Goal: Task Accomplishment & Management: Manage account settings

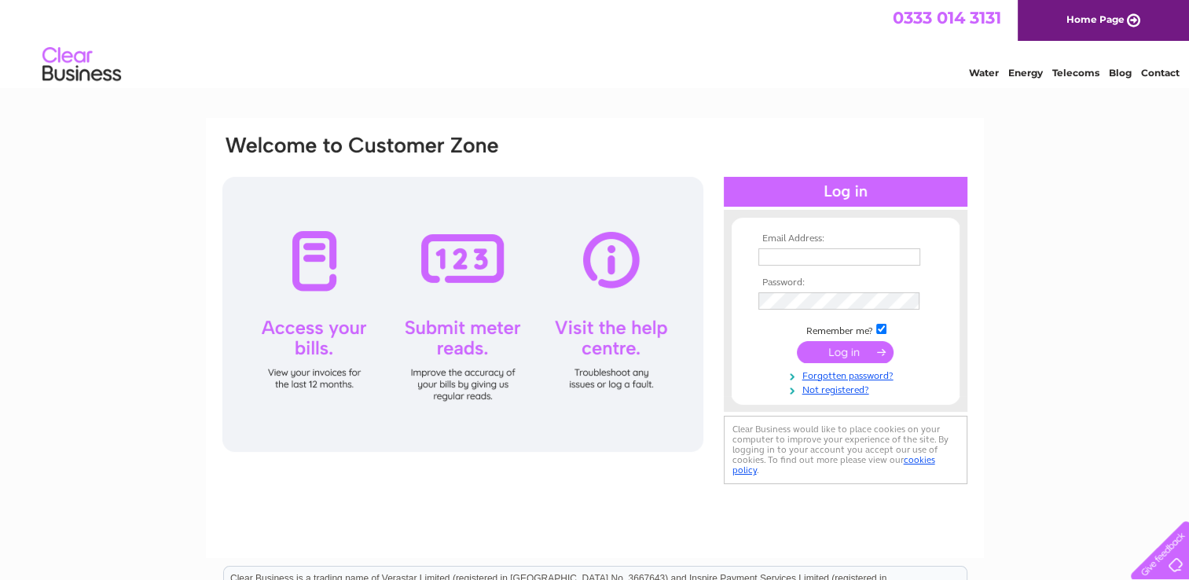
type input "[EMAIL_ADDRESS][DOMAIN_NAME]"
click at [828, 352] on input "submit" at bounding box center [845, 352] width 97 height 22
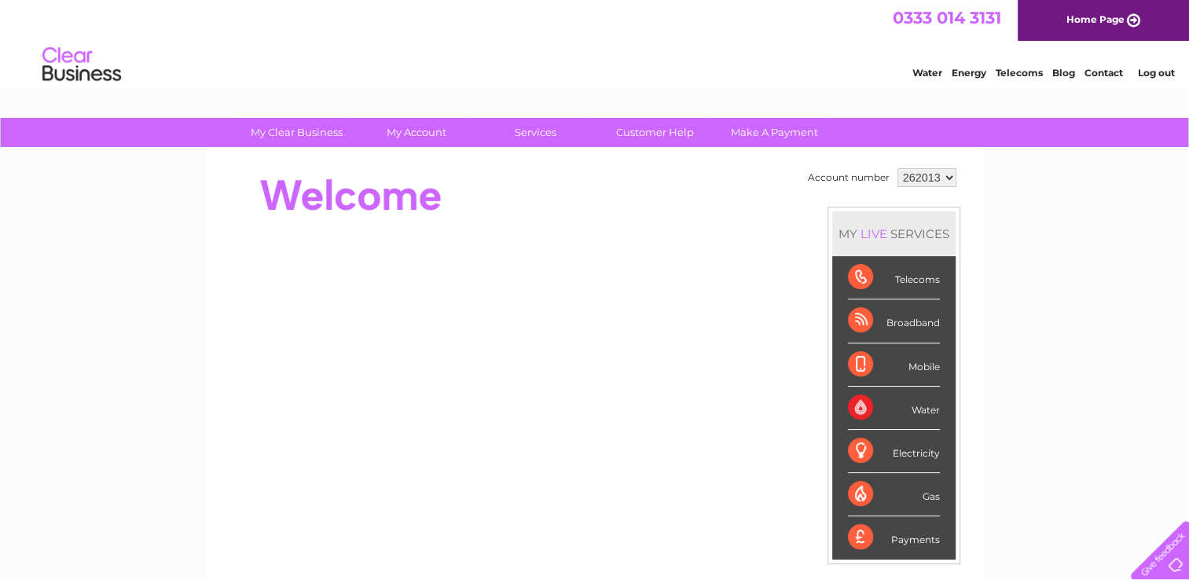
click at [915, 175] on select "262013" at bounding box center [927, 177] width 59 height 19
